Goal: Information Seeking & Learning: Learn about a topic

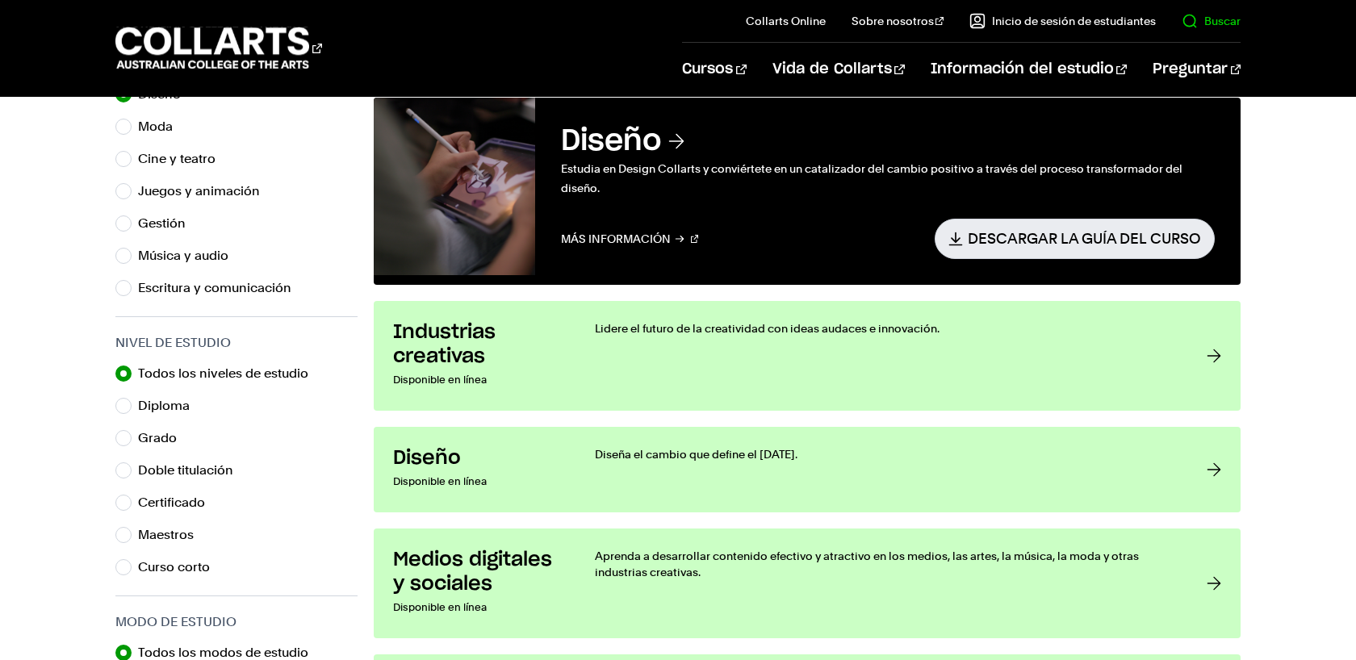
scroll to position [594, 0]
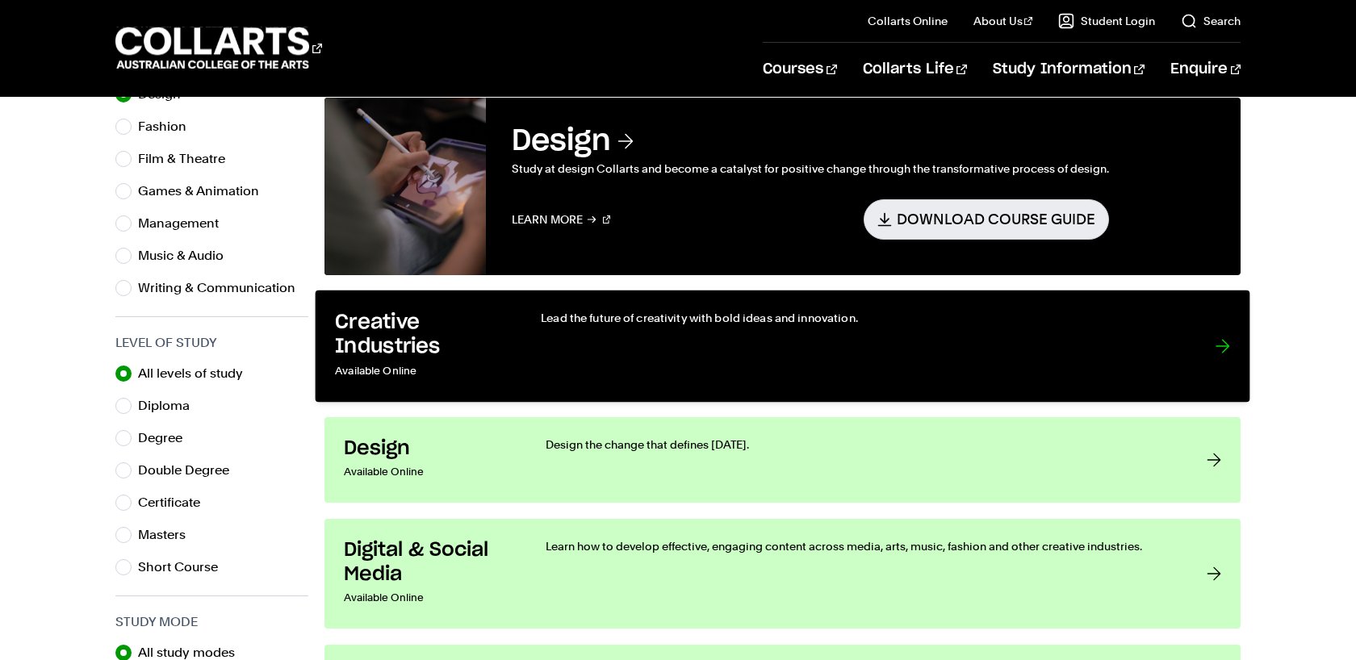
click at [1219, 341] on div at bounding box center [1223, 346] width 15 height 73
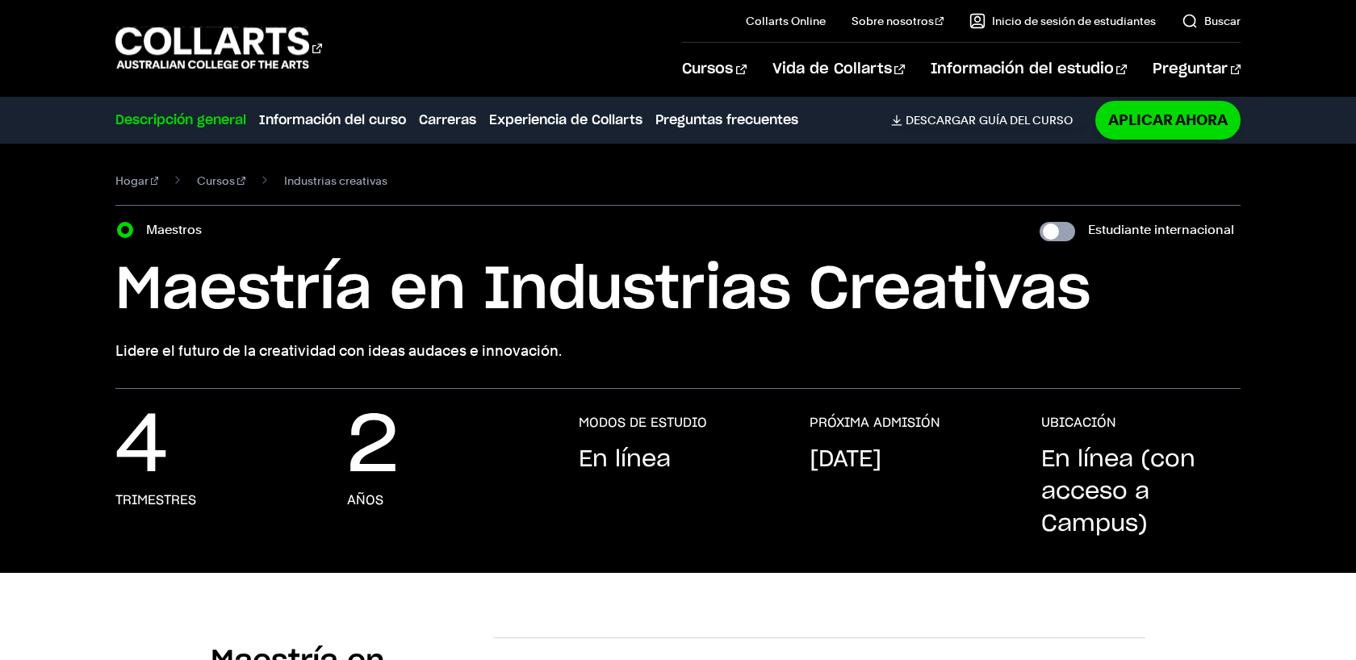
click at [1068, 228] on input "Estudiante internacional" at bounding box center [1058, 231] width 36 height 19
checkbox input "true"
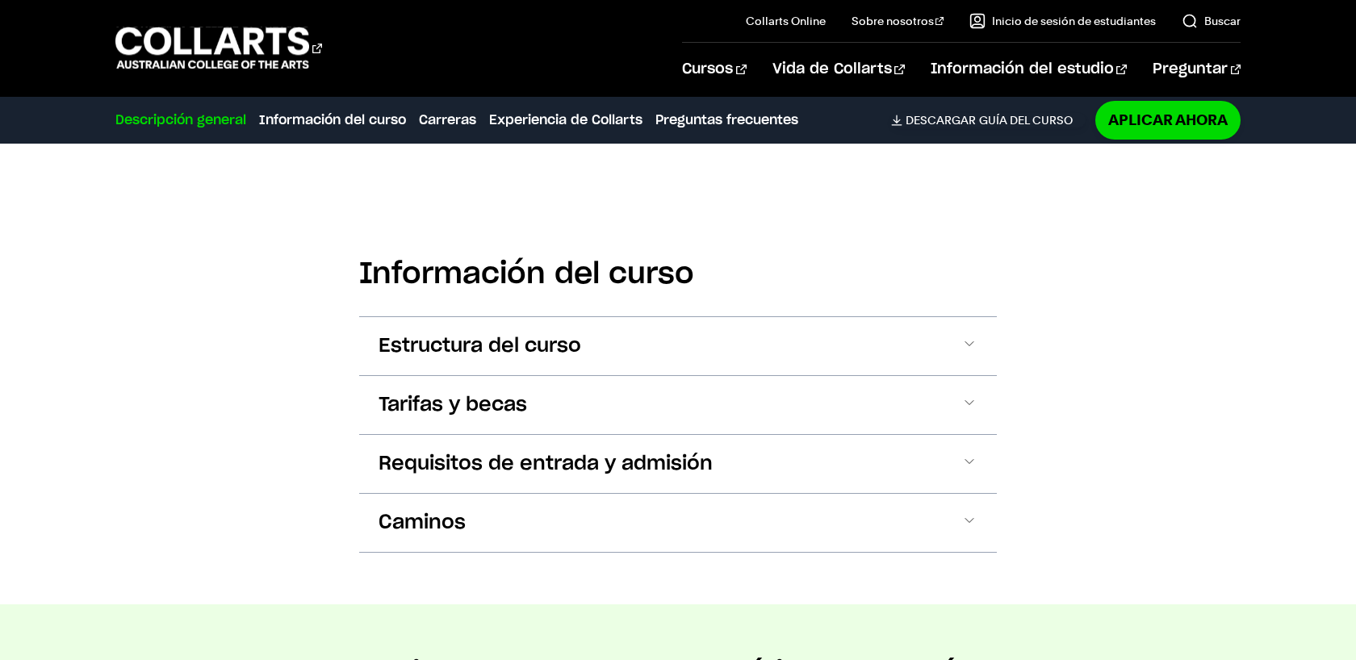
scroll to position [880, 0]
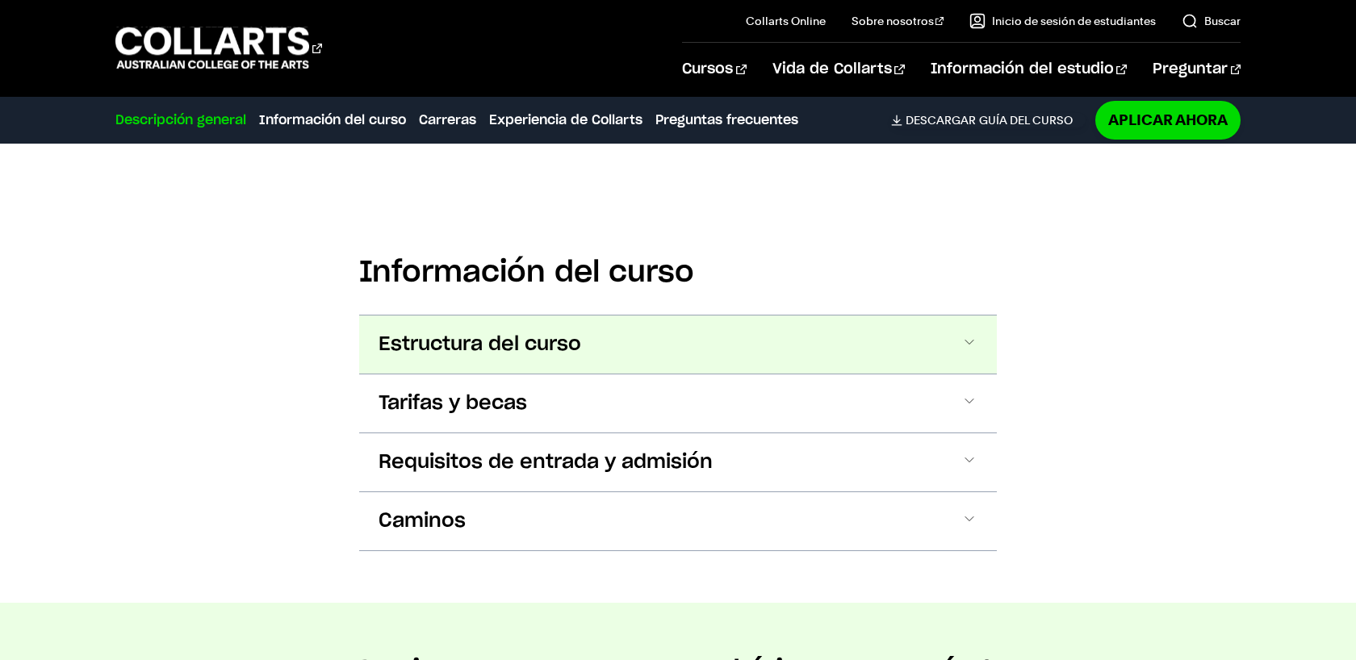
click at [974, 344] on span at bounding box center [969, 344] width 16 height 21
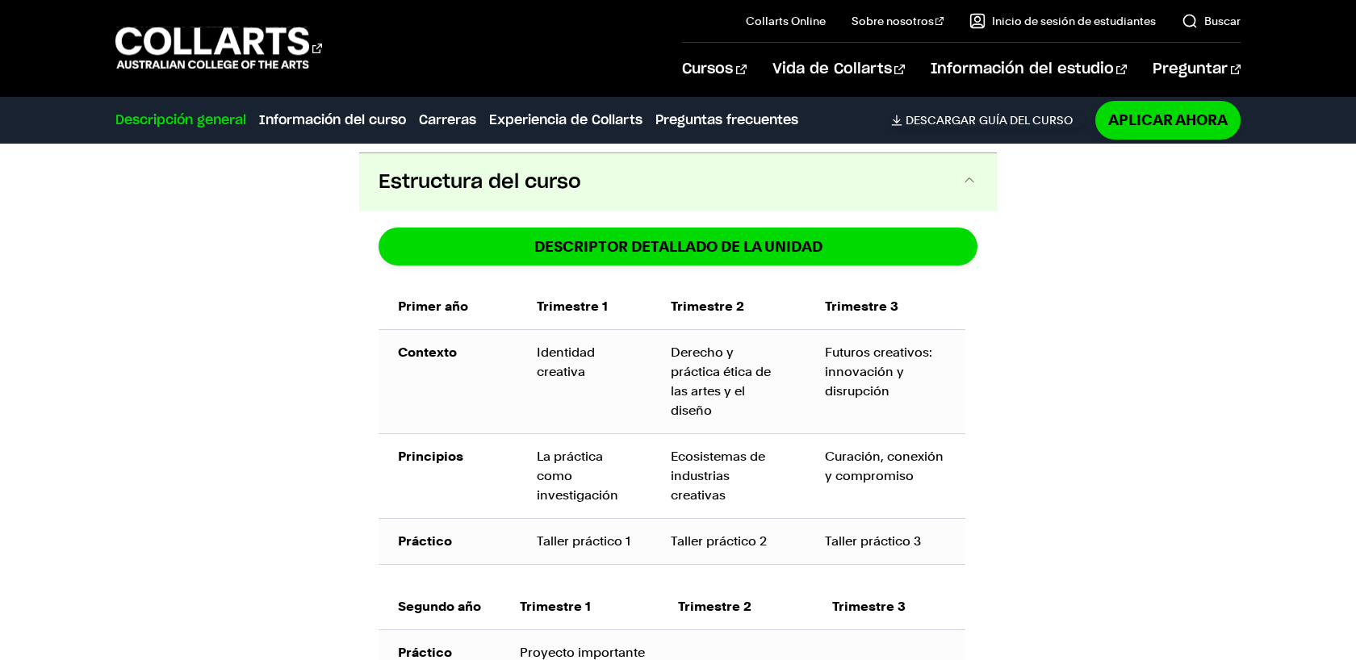
scroll to position [1050, 0]
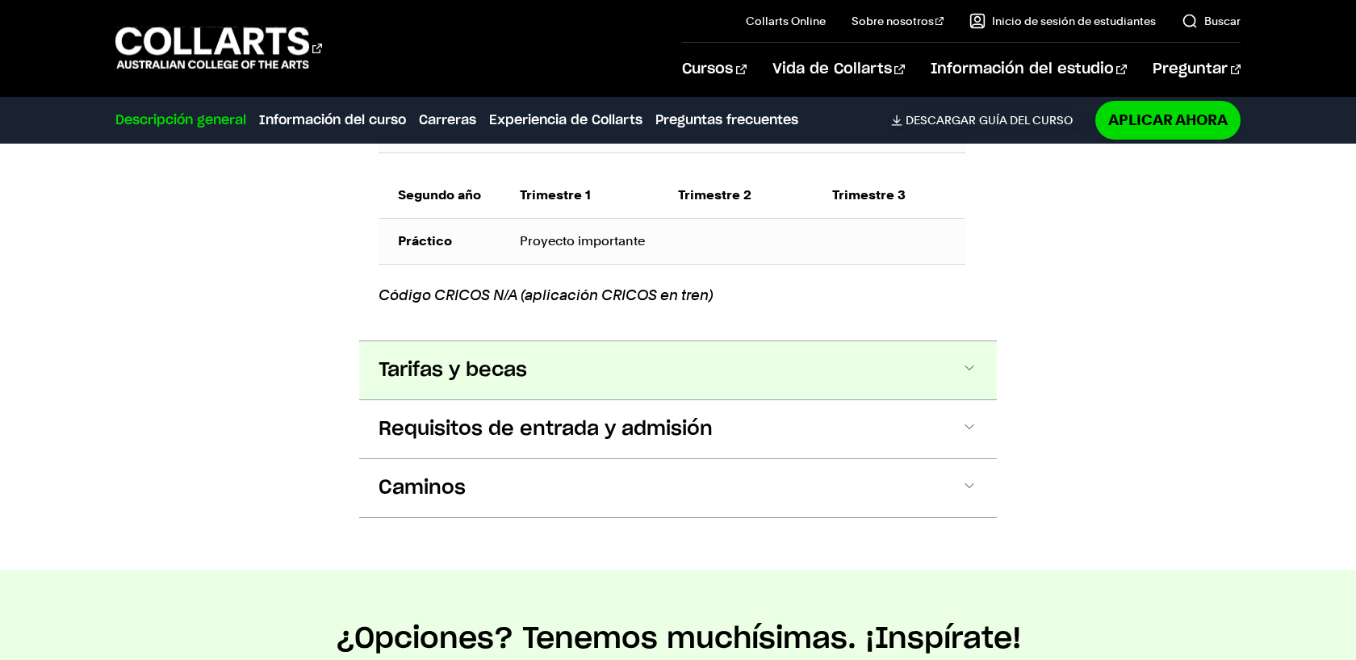
click at [742, 376] on button "Tarifas y becas" at bounding box center [678, 370] width 638 height 58
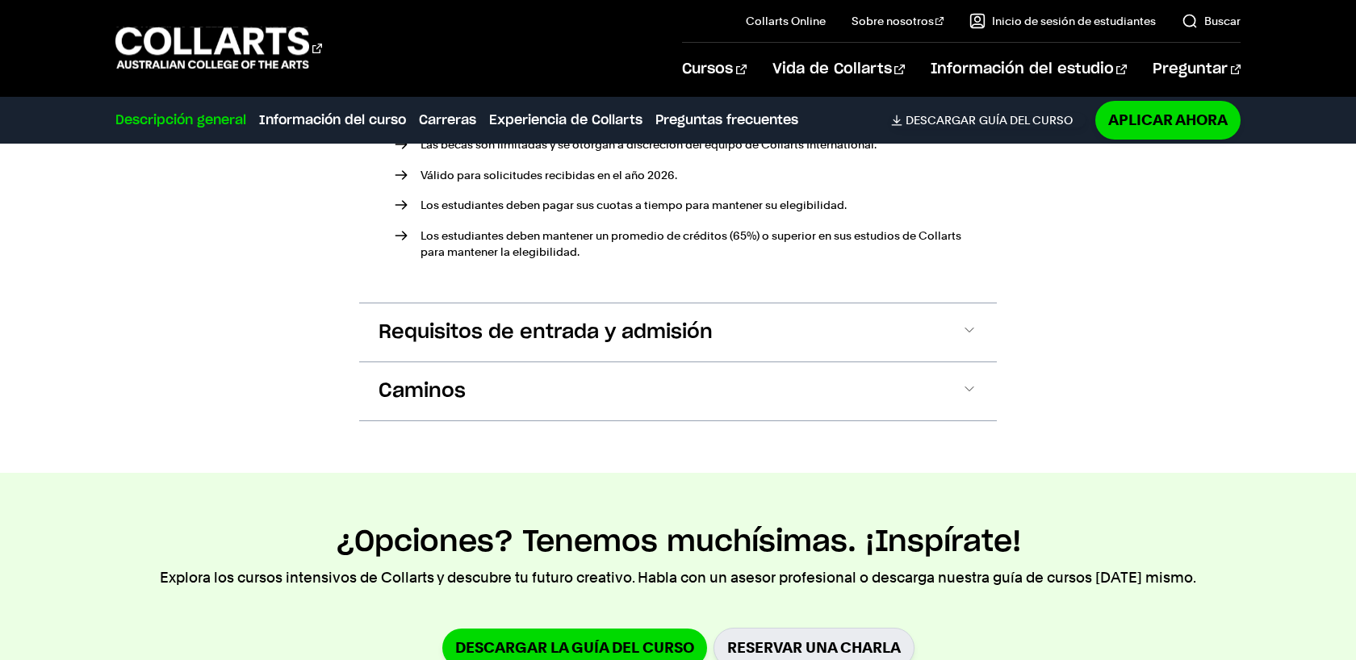
scroll to position [2141, 0]
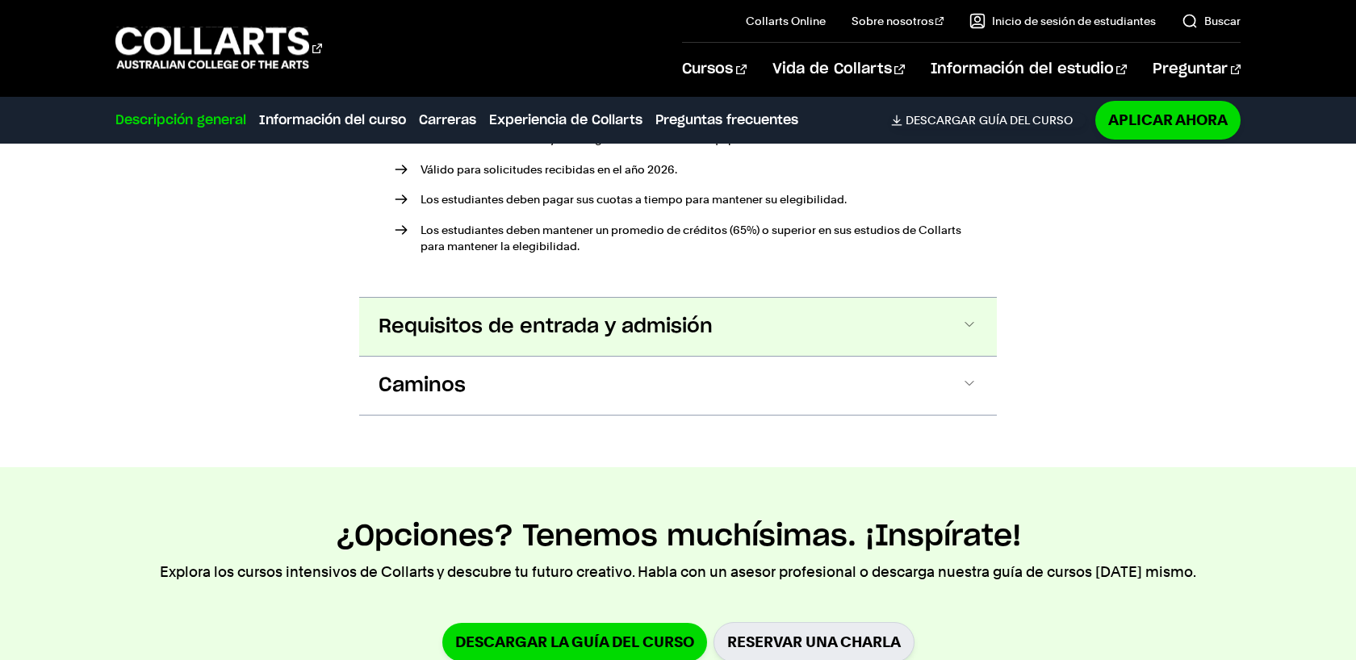
click at [740, 350] on button "Requisitos de entrada y admisión" at bounding box center [678, 327] width 638 height 58
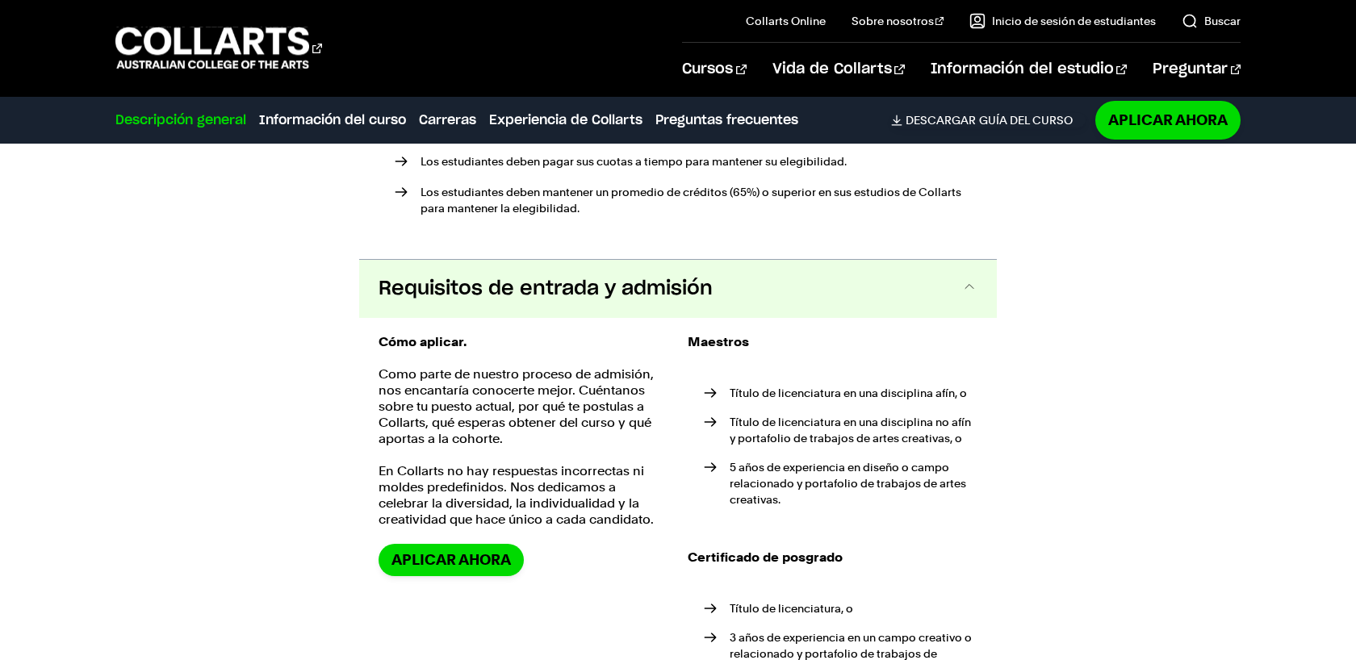
scroll to position [2176, 0]
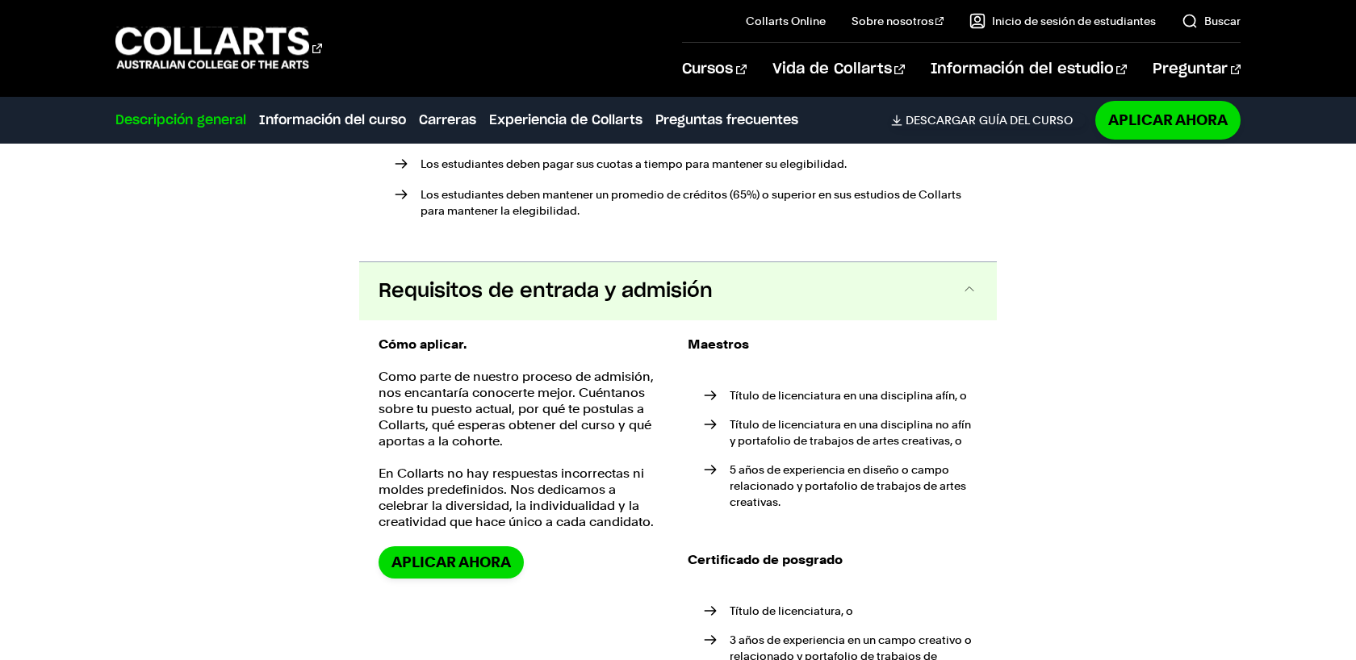
click at [739, 299] on button "Requisitos de entrada y admisión" at bounding box center [678, 291] width 638 height 58
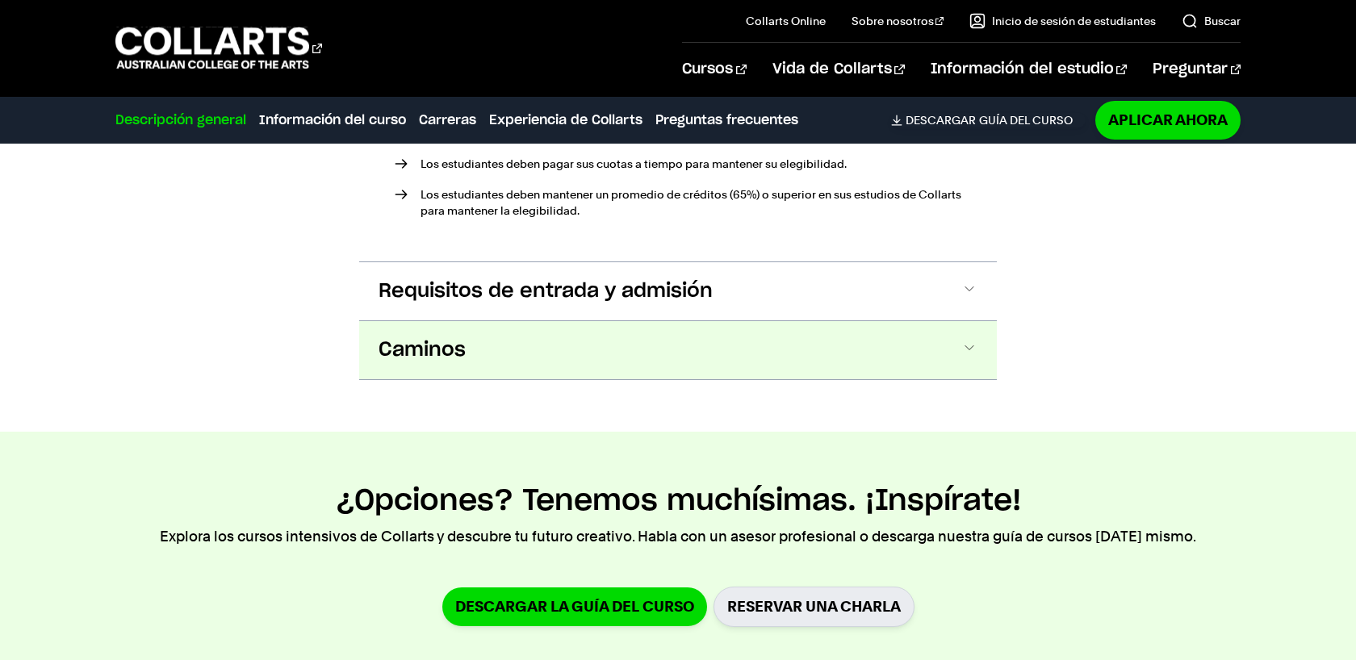
click at [846, 362] on button "Caminos" at bounding box center [678, 350] width 638 height 58
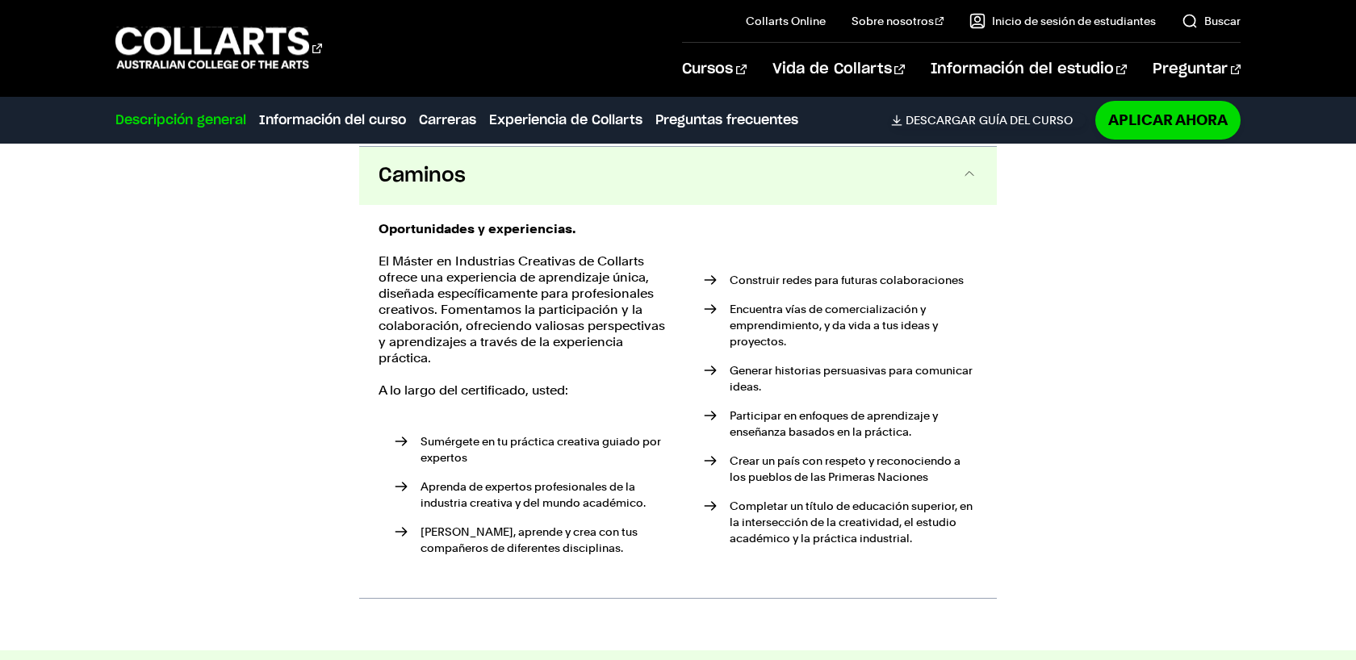
scroll to position [2352, 0]
click at [827, 172] on button "Caminos" at bounding box center [678, 174] width 638 height 58
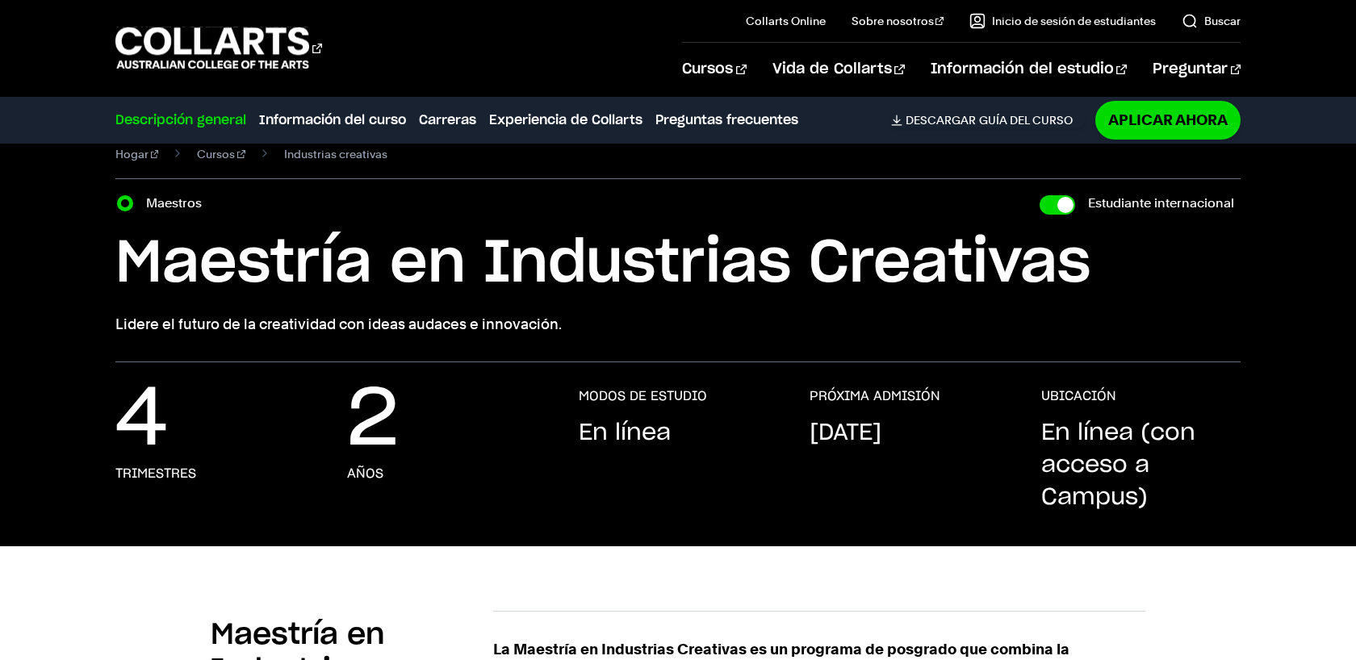
scroll to position [34, 0]
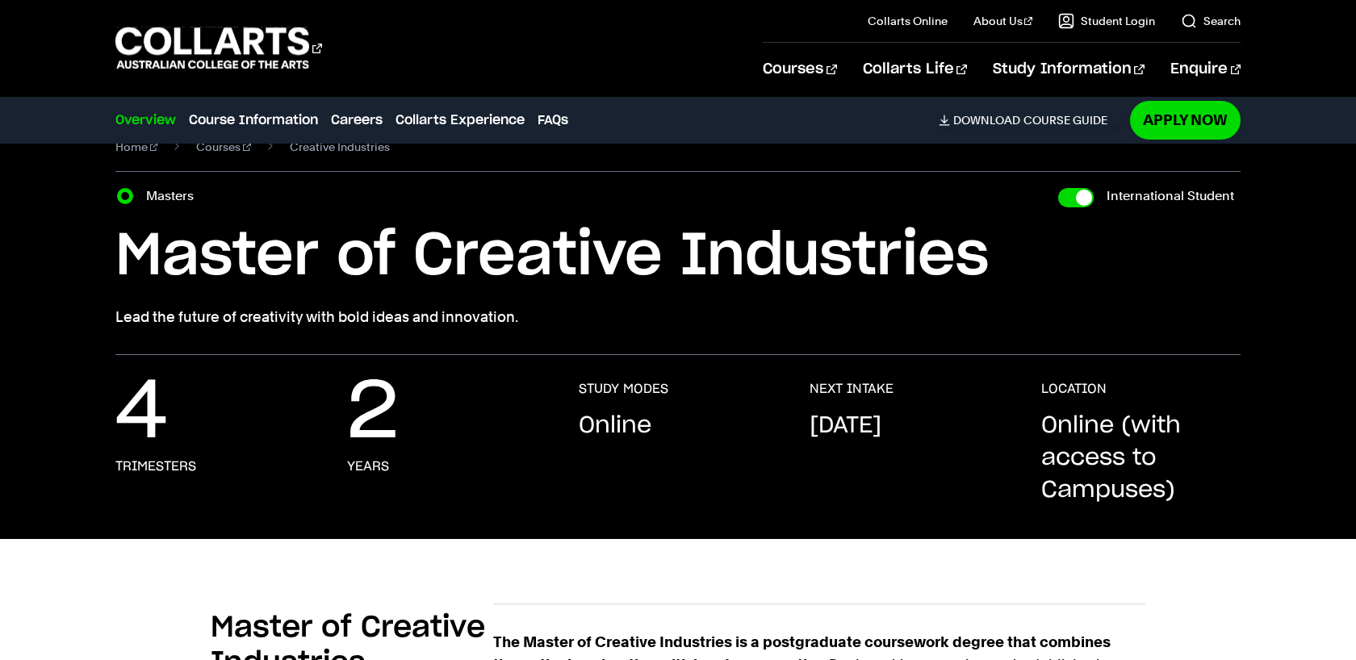
click at [949, 185] on div "Course variant Masters International Student" at bounding box center [677, 196] width 1125 height 23
drag, startPoint x: 346, startPoint y: 68, endPoint x: 132, endPoint y: 63, distance: 214.0
click at [132, 63] on div "Courses" at bounding box center [427, 48] width 624 height 46
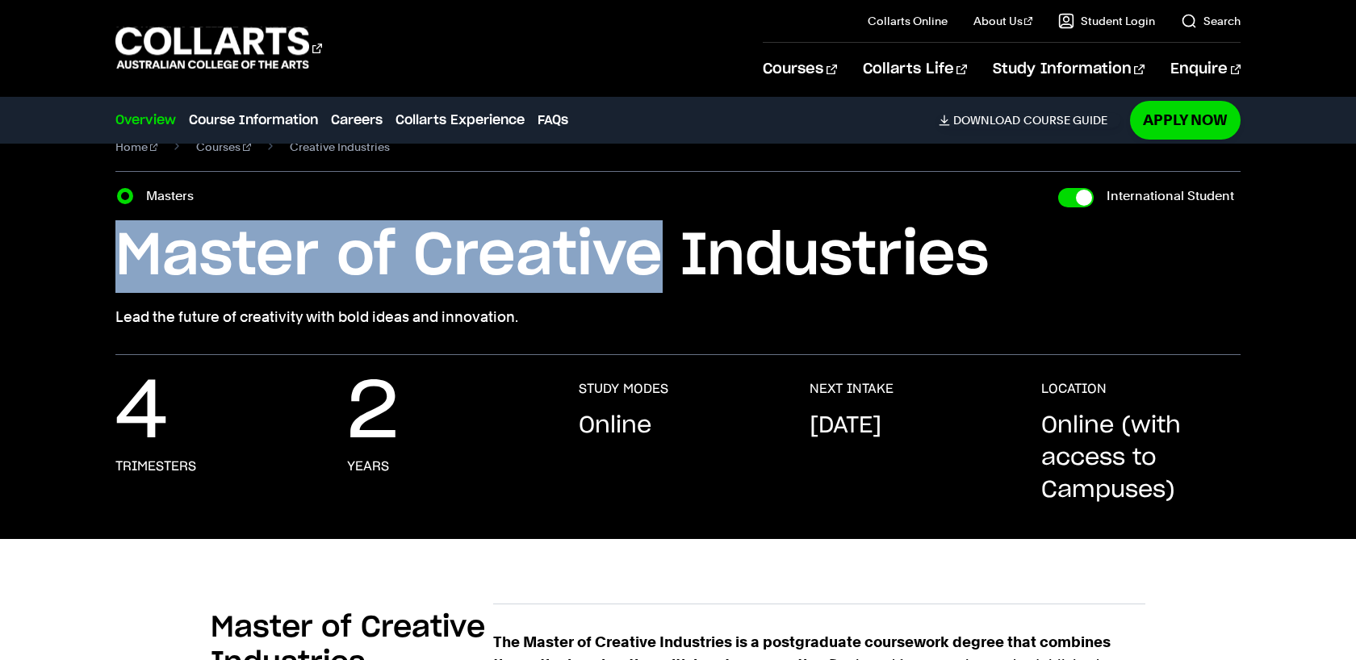
drag, startPoint x: 94, startPoint y: 241, endPoint x: 650, endPoint y: 278, distance: 556.6
click at [650, 278] on div "Home Courses Creative Industries Course variant Masters International Student M…" at bounding box center [678, 232] width 1356 height 245
click at [650, 278] on h1 "Master of Creative Industries" at bounding box center [677, 256] width 1125 height 73
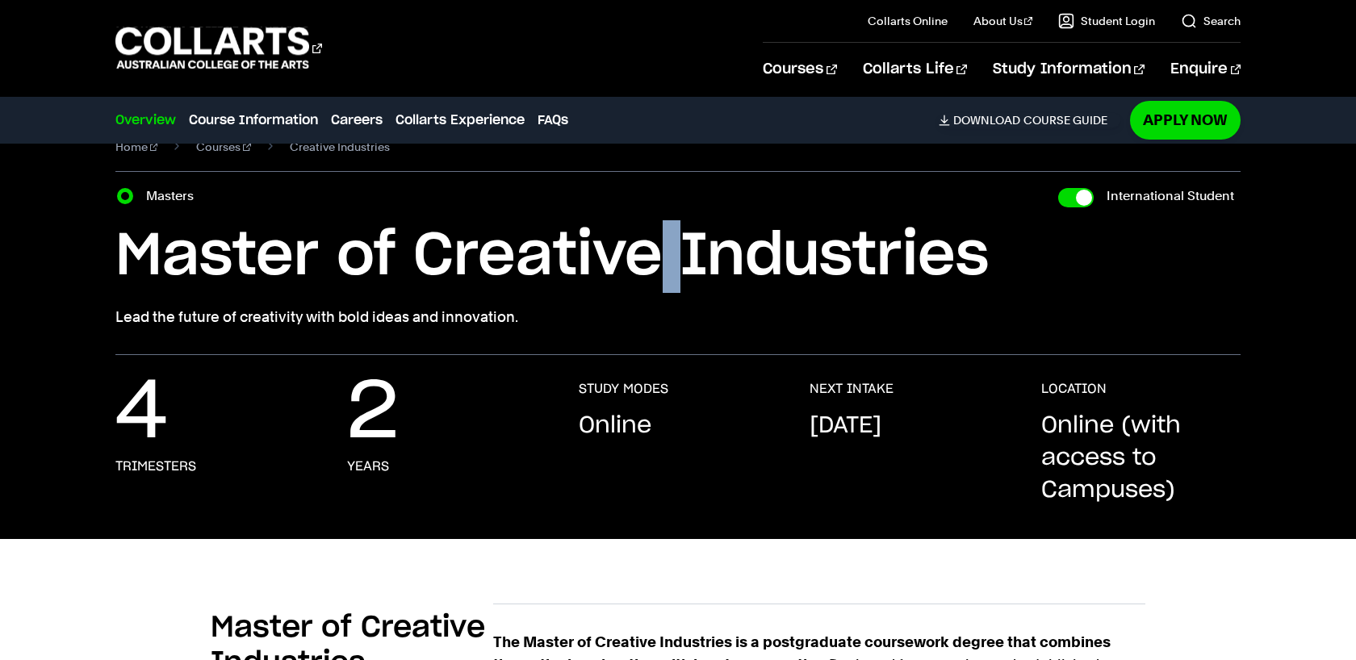
click at [650, 278] on h1 "Master of Creative Industries" at bounding box center [677, 256] width 1125 height 73
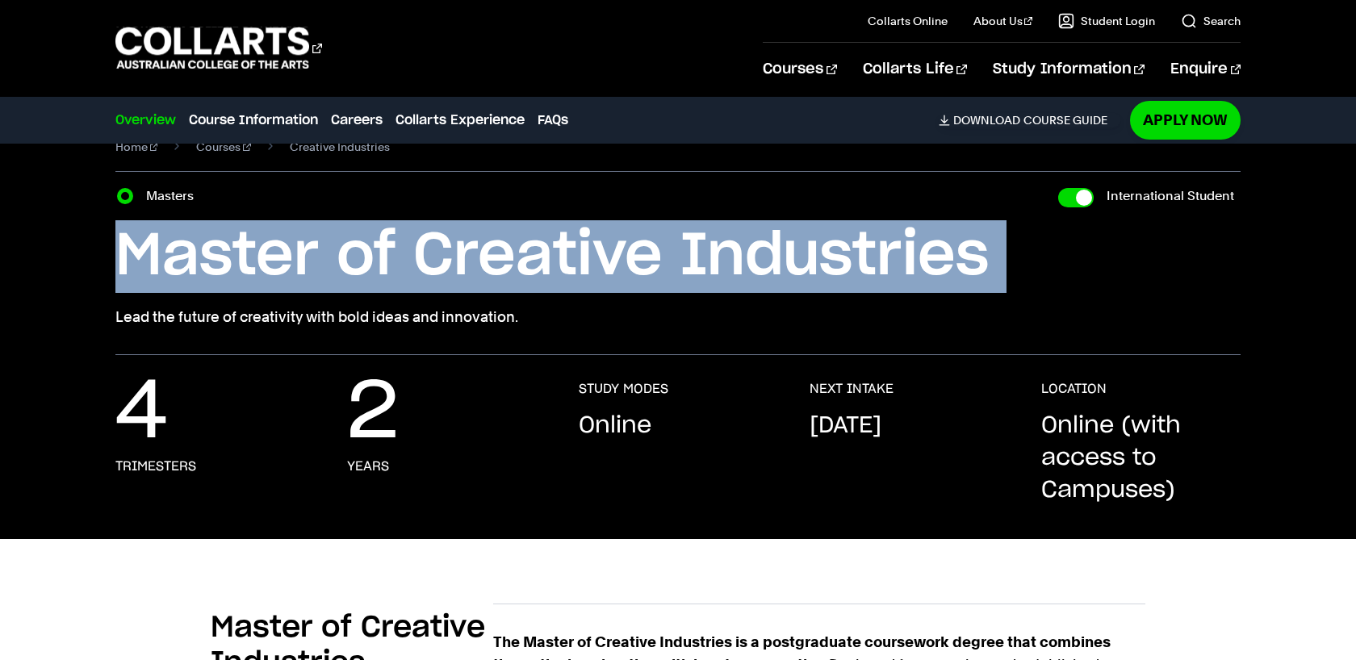
click at [650, 278] on h1 "Master of Creative Industries" at bounding box center [677, 256] width 1125 height 73
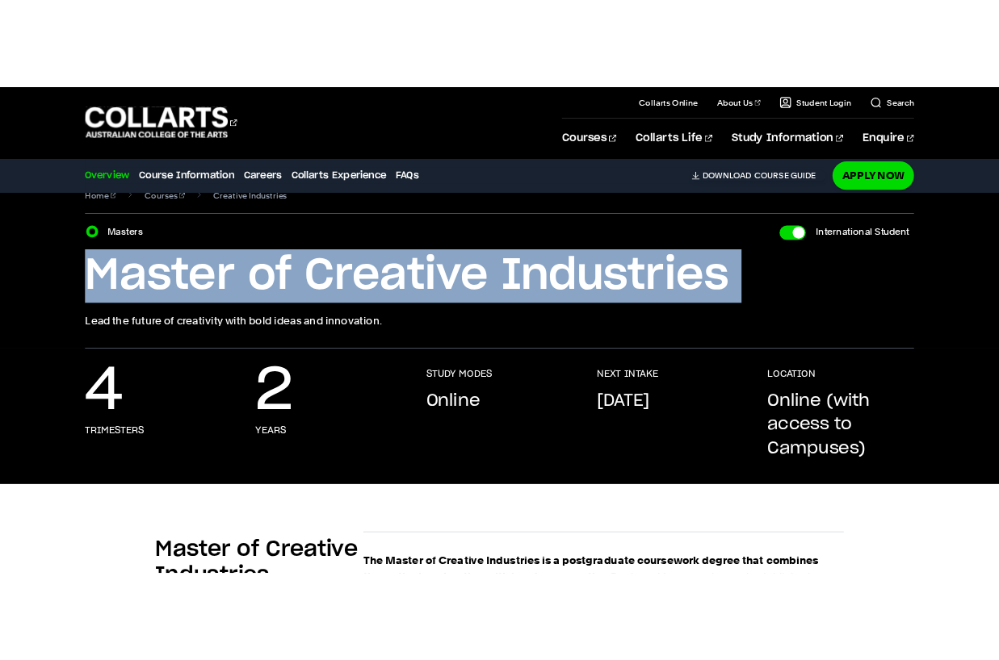
scroll to position [0, 0]
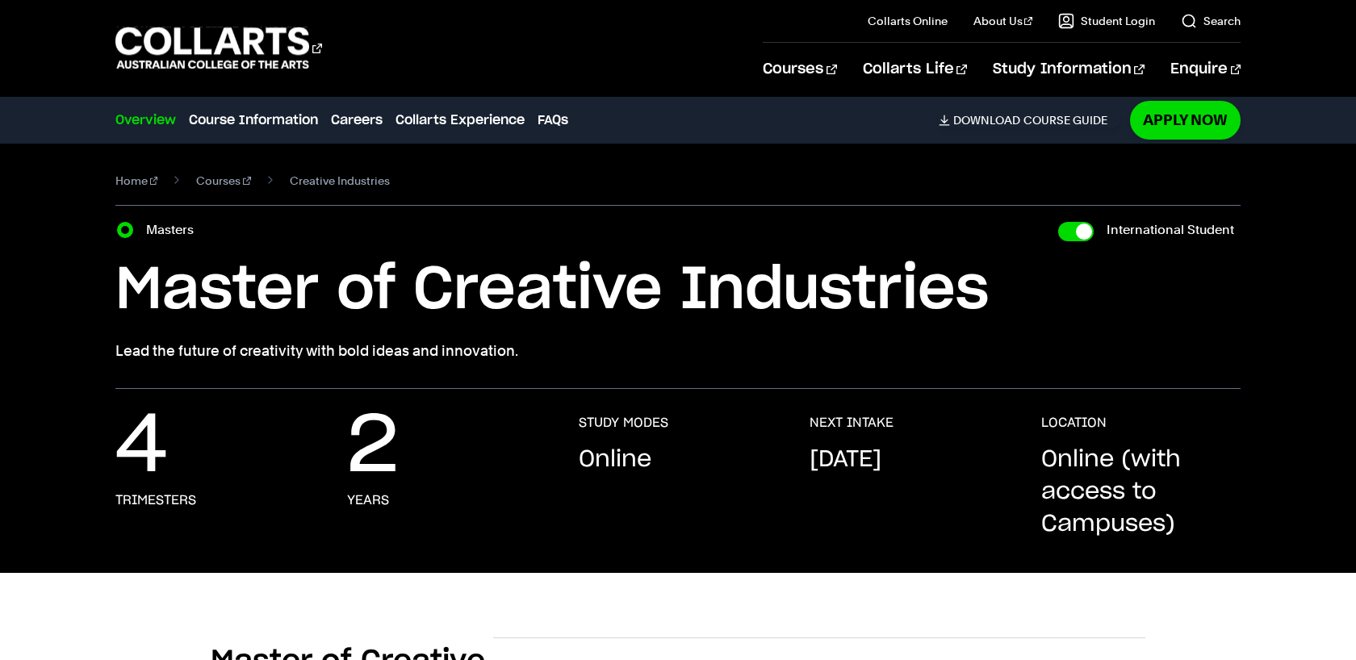
click at [548, 384] on section "Home Courses Creative Industries Course variant Masters International Student M…" at bounding box center [677, 266] width 1125 height 245
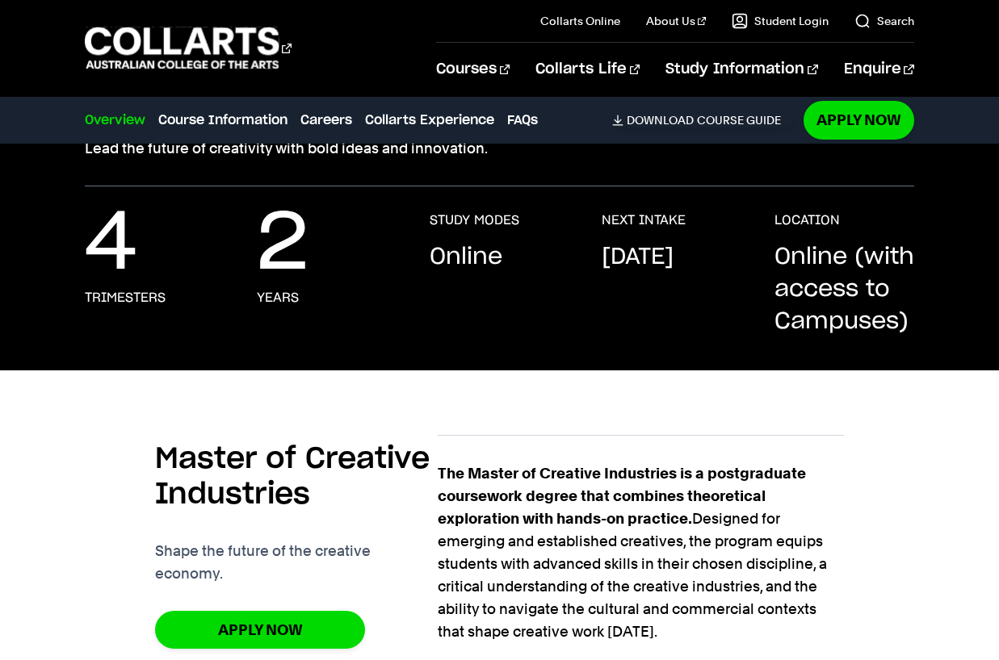
scroll to position [287, 0]
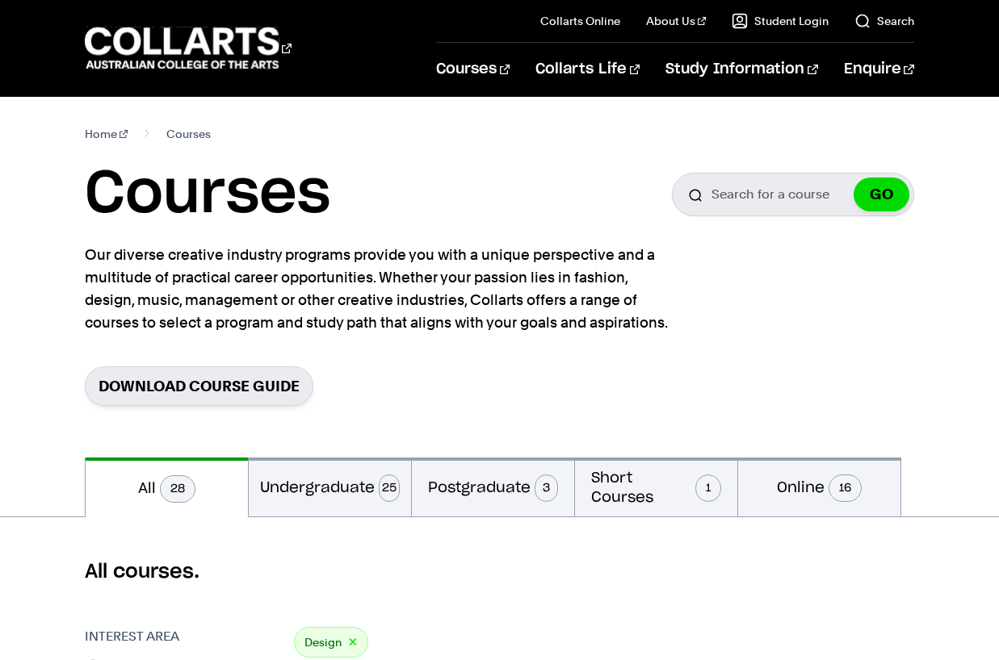
scroll to position [594, 0]
